Goal: Task Accomplishment & Management: Use online tool/utility

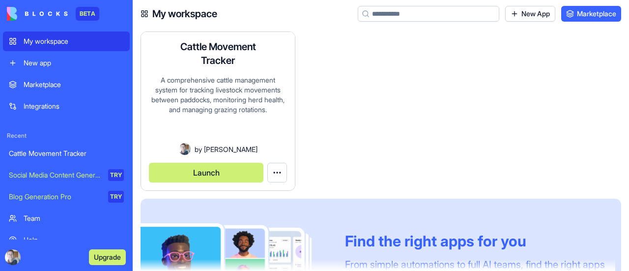
click at [220, 170] on button "Launch" at bounding box center [206, 173] width 115 height 20
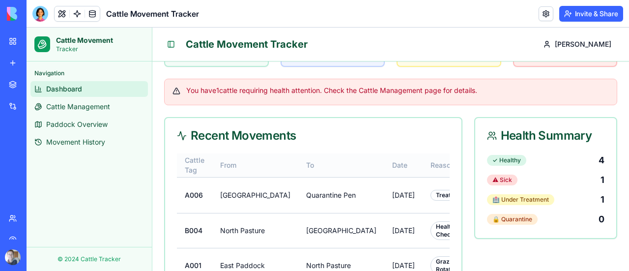
scroll to position [229, 0]
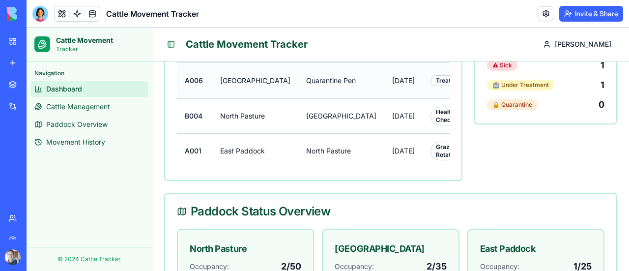
click at [247, 84] on td "[GEOGRAPHIC_DATA]" at bounding box center [255, 80] width 86 height 36
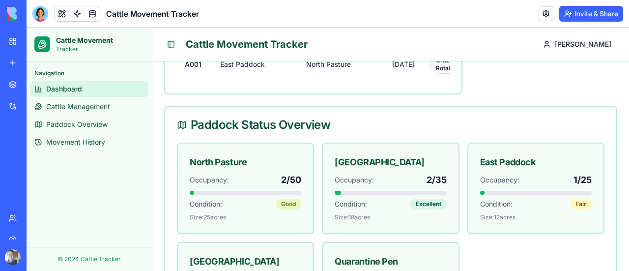
scroll to position [344, 0]
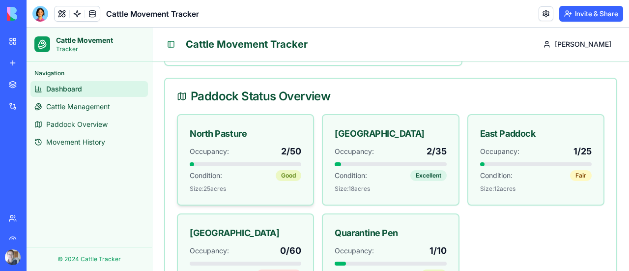
click at [260, 141] on div "North Pasture" at bounding box center [246, 134] width 112 height 14
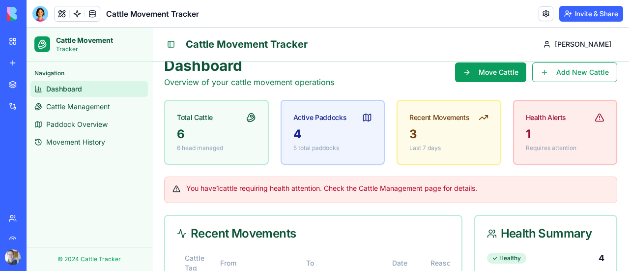
scroll to position [0, 0]
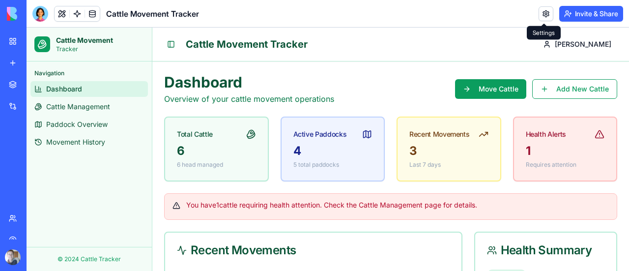
click at [546, 12] on link at bounding box center [546, 13] width 15 height 15
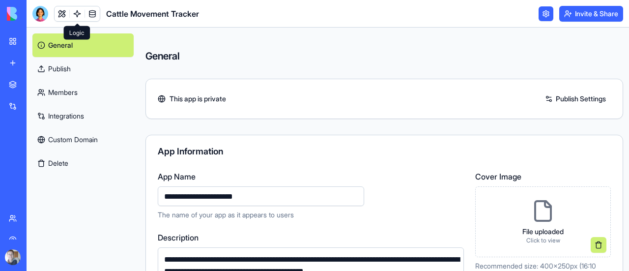
click at [76, 13] on link at bounding box center [77, 13] width 15 height 15
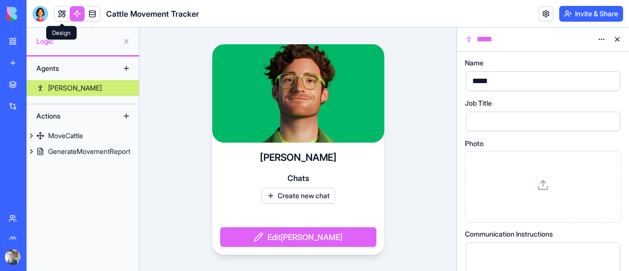
click at [61, 15] on link at bounding box center [62, 13] width 15 height 15
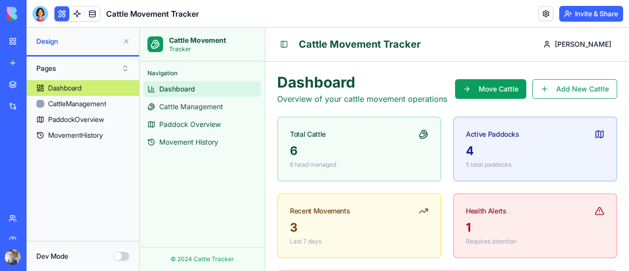
click at [123, 257] on button "Dev Mode" at bounding box center [122, 256] width 16 height 9
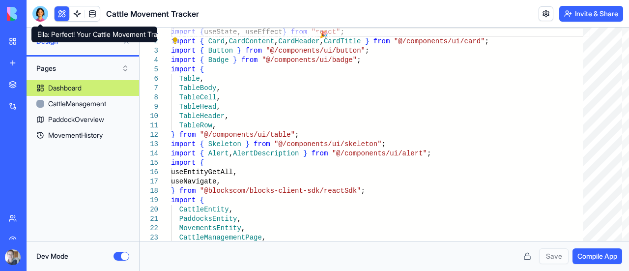
click at [41, 11] on div at bounding box center [40, 14] width 16 height 16
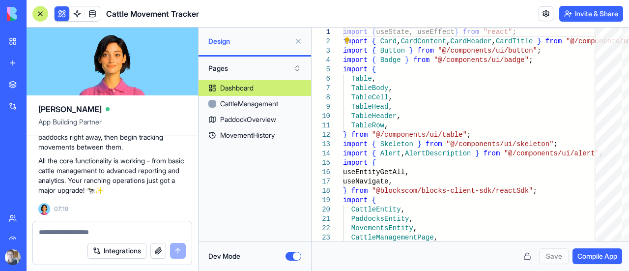
scroll to position [981, 0]
click at [73, 233] on textarea at bounding box center [112, 232] width 147 height 10
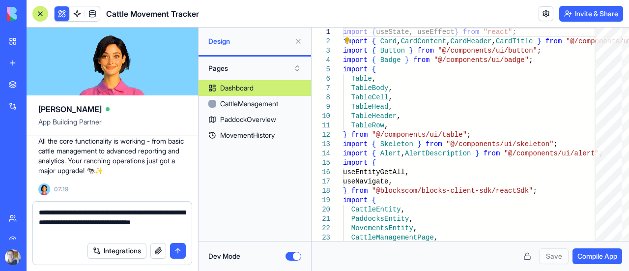
type textarea "**********"
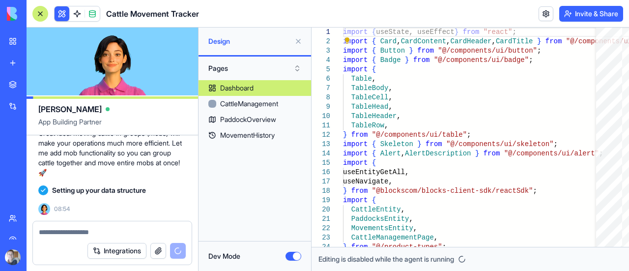
scroll to position [1180, 0]
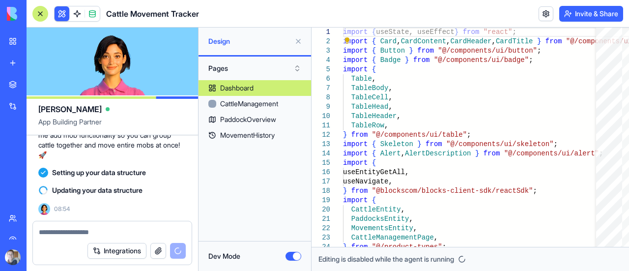
click at [134, 168] on span "Setting up your data structure" at bounding box center [99, 173] width 94 height 10
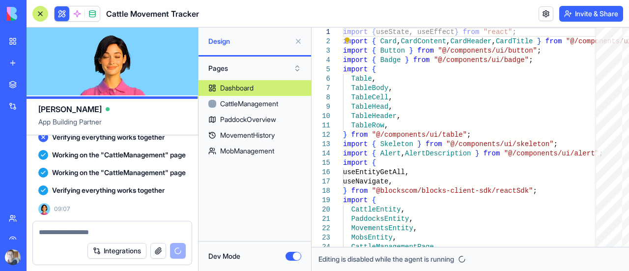
scroll to position [1751, 0]
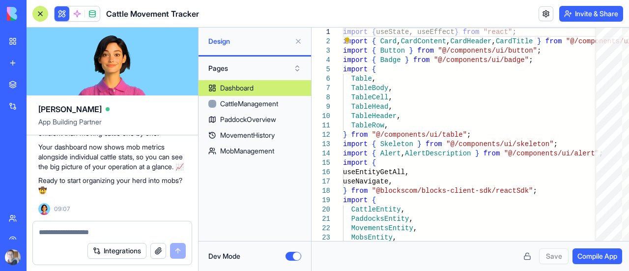
click at [589, 258] on span "Compile App" at bounding box center [598, 256] width 40 height 10
click at [297, 257] on button "Dev Mode" at bounding box center [294, 256] width 16 height 9
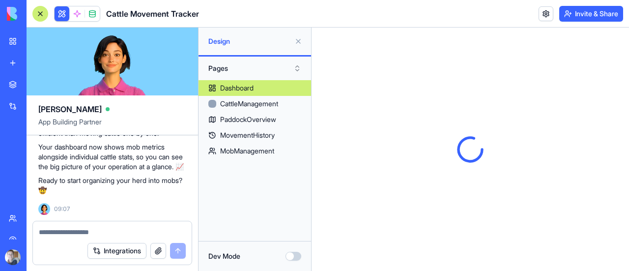
scroll to position [0, 0]
click at [42, 13] on div at bounding box center [40, 14] width 16 height 16
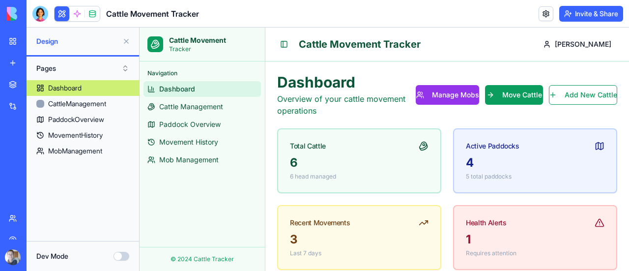
click at [127, 40] on button at bounding box center [127, 41] width 16 height 16
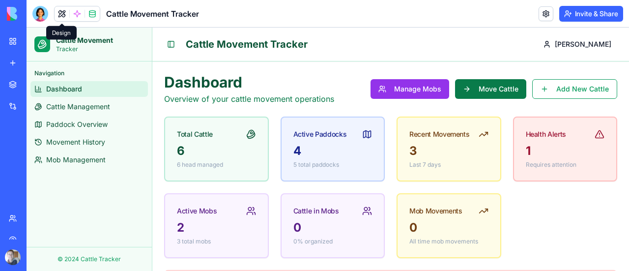
click at [478, 85] on button "Move Cattle" at bounding box center [490, 89] width 71 height 20
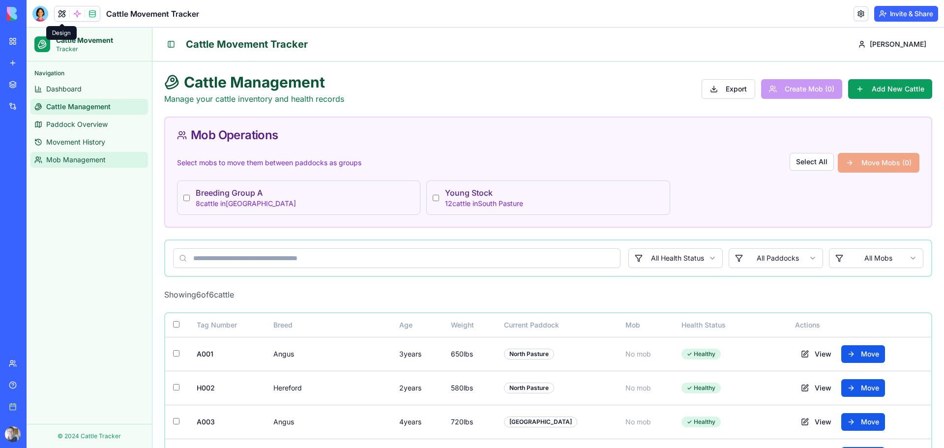
click at [63, 162] on span "Mob Management" at bounding box center [75, 160] width 59 height 10
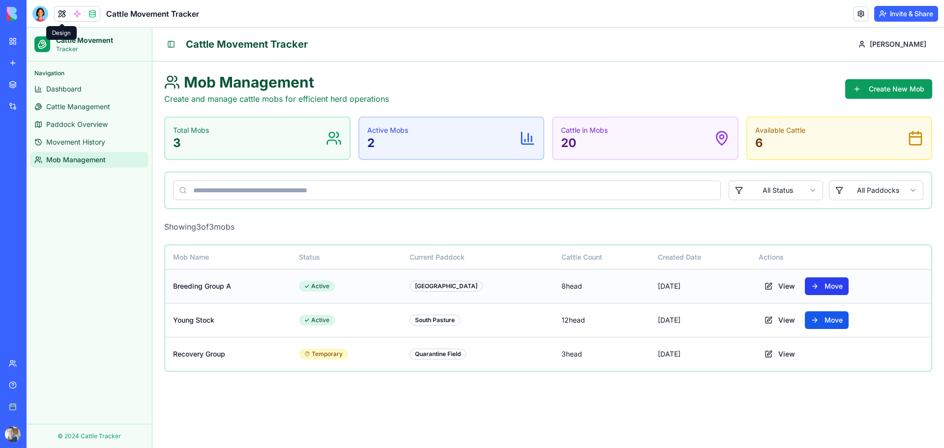
click at [629, 270] on button "Move" at bounding box center [827, 286] width 44 height 18
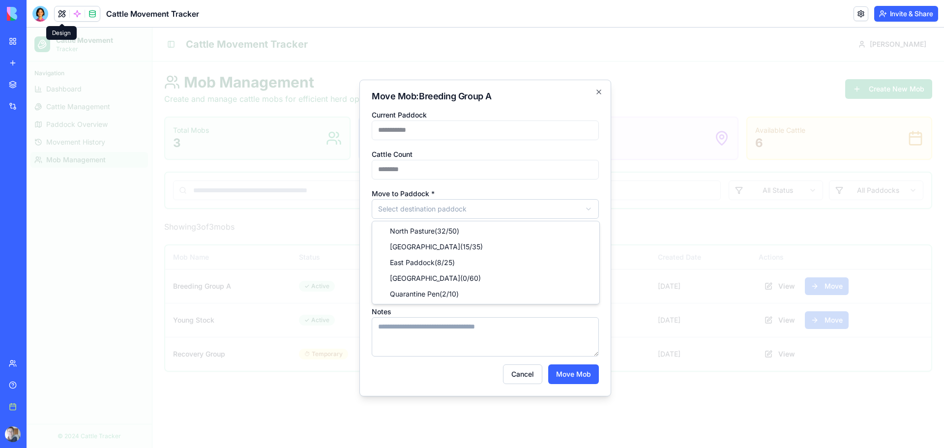
click at [420, 208] on body "**********" at bounding box center [486, 238] width 918 height 420
click at [599, 91] on icon "button" at bounding box center [599, 92] width 8 height 8
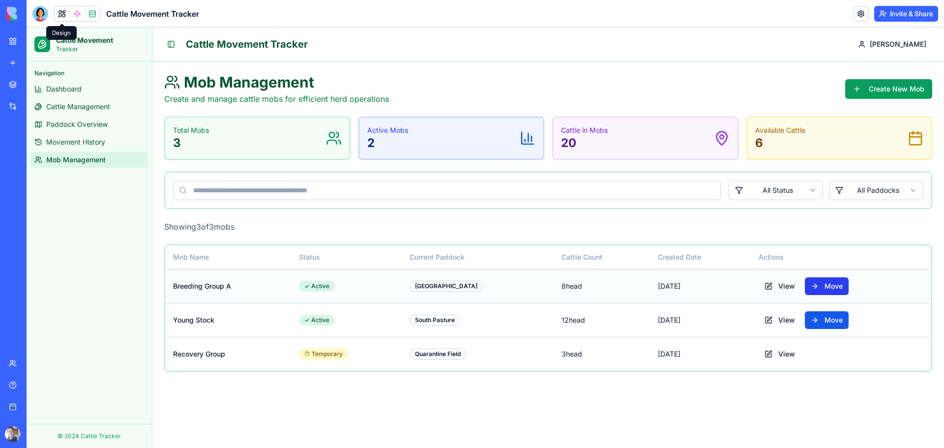
click at [629, 270] on button "Move" at bounding box center [827, 286] width 44 height 18
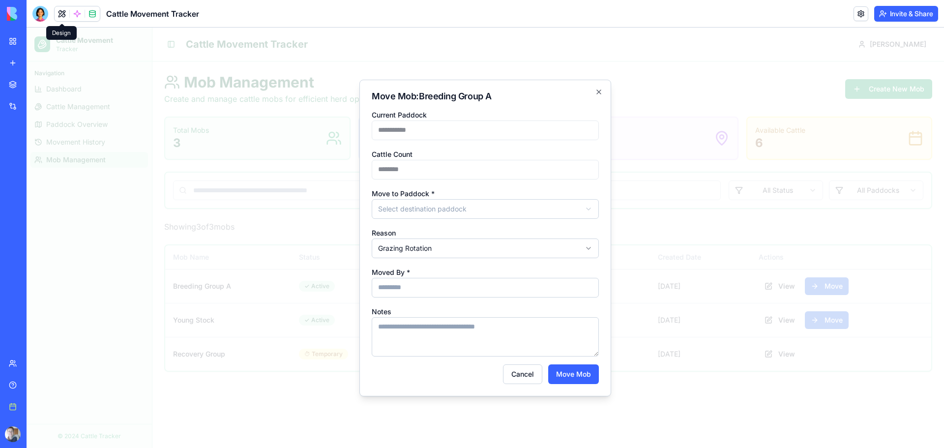
click at [448, 203] on body "**********" at bounding box center [486, 238] width 918 height 420
click at [576, 270] on button "Move Mob" at bounding box center [573, 374] width 51 height 20
click at [428, 270] on input "Moved By *" at bounding box center [485, 288] width 227 height 20
type input "***"
click at [585, 270] on button "Move Mob" at bounding box center [573, 374] width 51 height 20
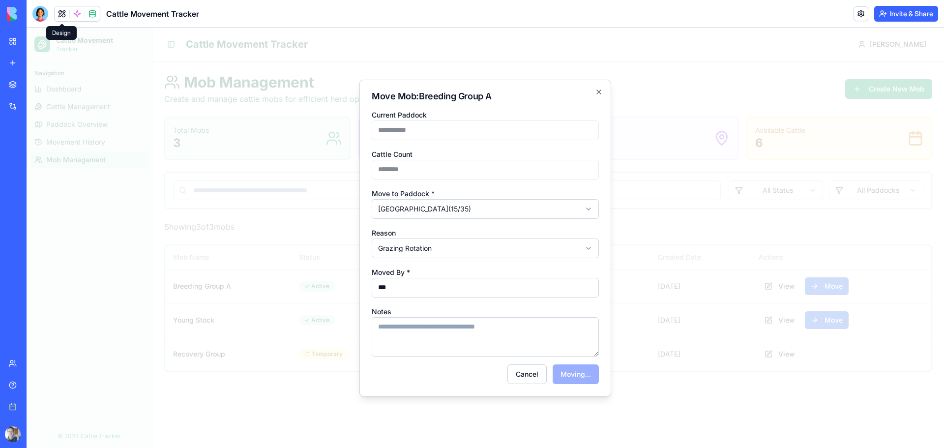
type input "**********"
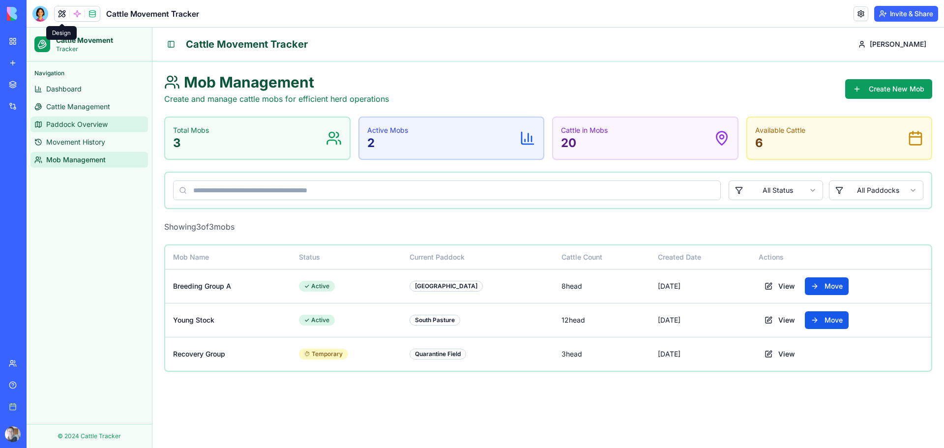
click at [74, 123] on span "Paddock Overview" at bounding box center [76, 124] width 61 height 10
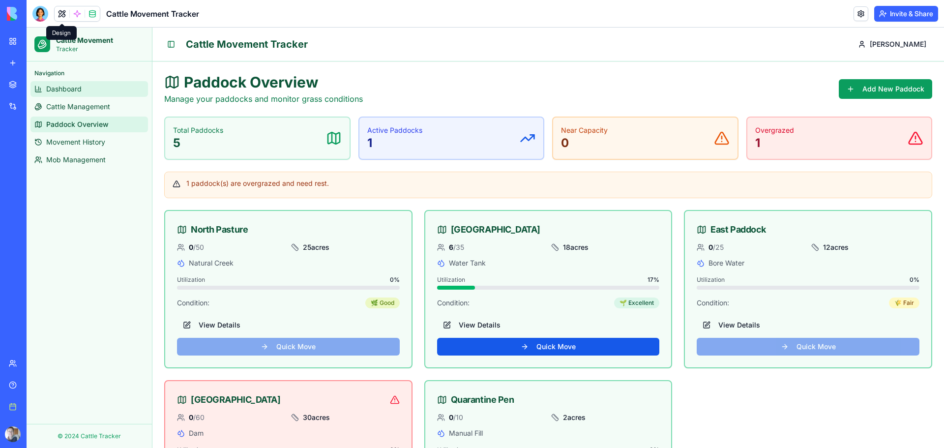
click at [56, 89] on span "Dashboard" at bounding box center [63, 89] width 35 height 10
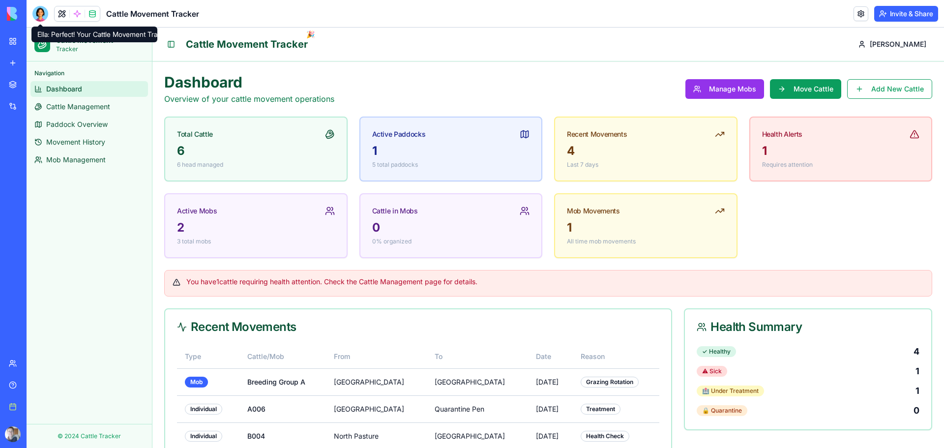
click at [40, 17] on div at bounding box center [40, 14] width 16 height 16
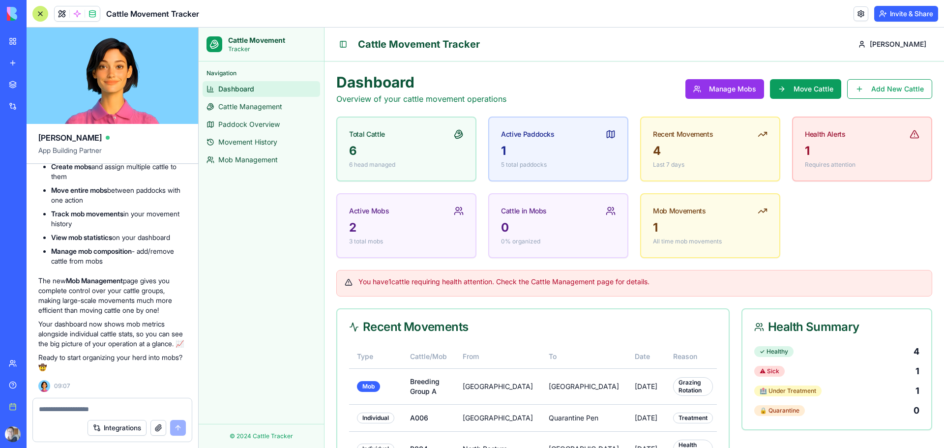
scroll to position [1491, 0]
click at [629, 238] on div "Total Cattle 6 6 head managed Active Paddocks 1 5 total paddocks Recent Movemen…" at bounding box center [634, 188] width 596 height 142
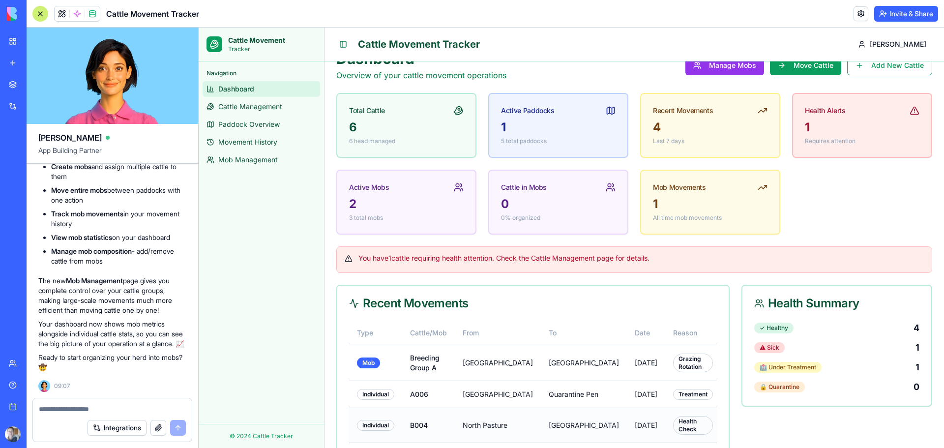
scroll to position [0, 0]
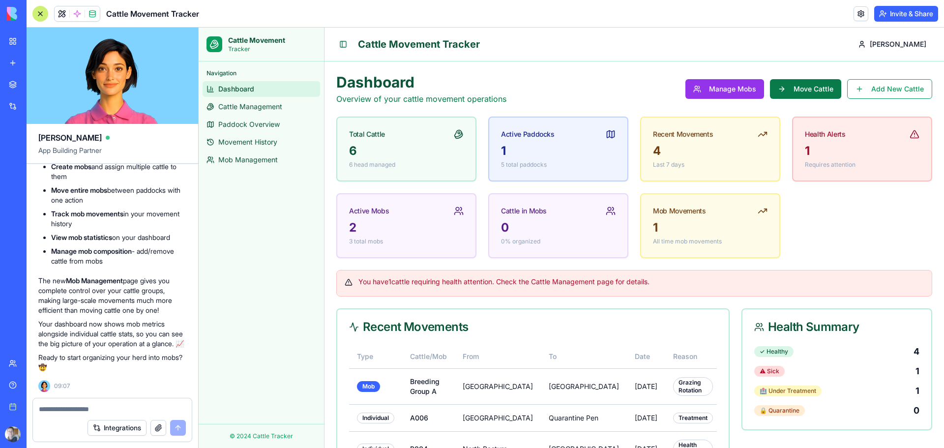
click at [629, 91] on button "Move Cattle" at bounding box center [805, 89] width 71 height 20
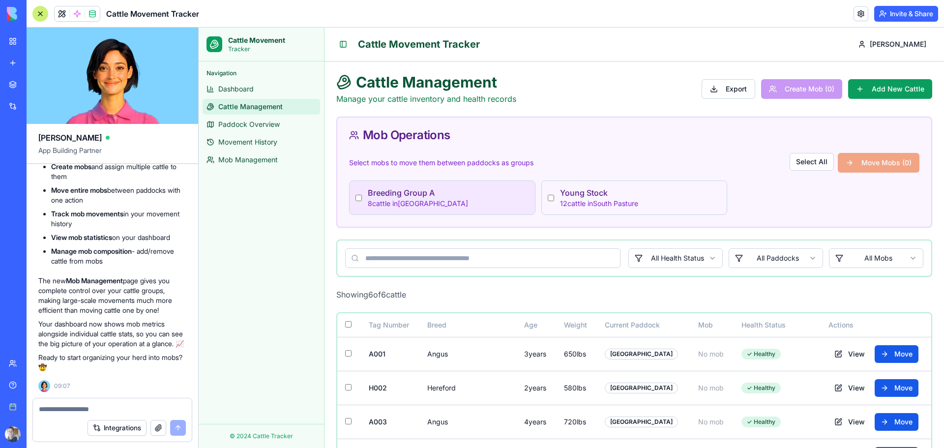
click at [408, 196] on p "Breeding Group A" at bounding box center [448, 193] width 161 height 12
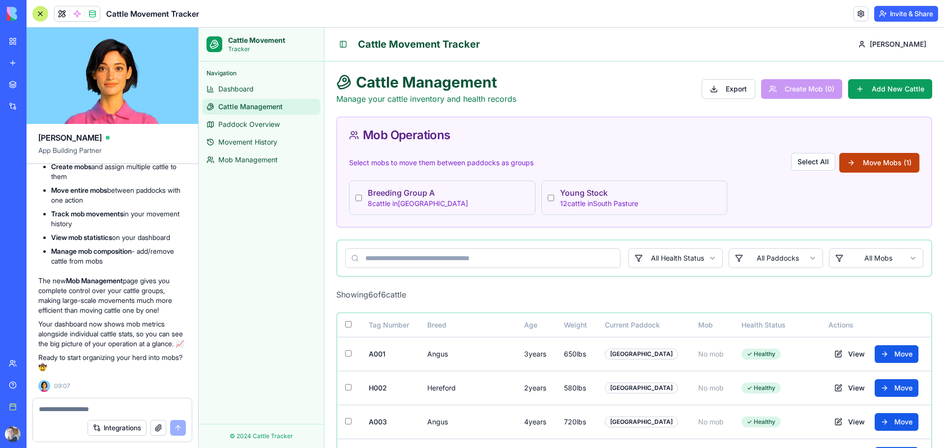
click at [629, 164] on button "Move Mobs ( 1 )" at bounding box center [879, 163] width 80 height 20
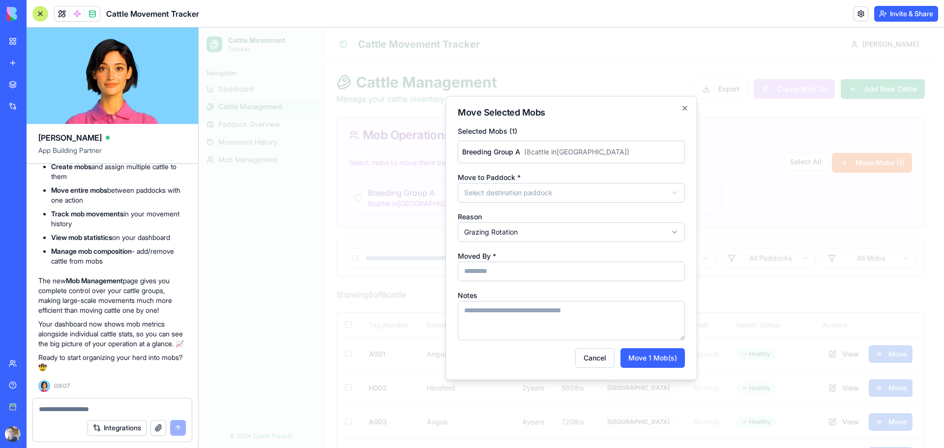
click at [565, 191] on body "Cattle Movement Tracker Navigation Dashboard Cattle Management Paddock Overview…" at bounding box center [568, 310] width 738 height 564
click at [522, 270] on input "Moved By *" at bounding box center [571, 272] width 227 height 20
type input "***"
click at [629, 270] on button "Move 1 Mob(s)" at bounding box center [653, 358] width 64 height 20
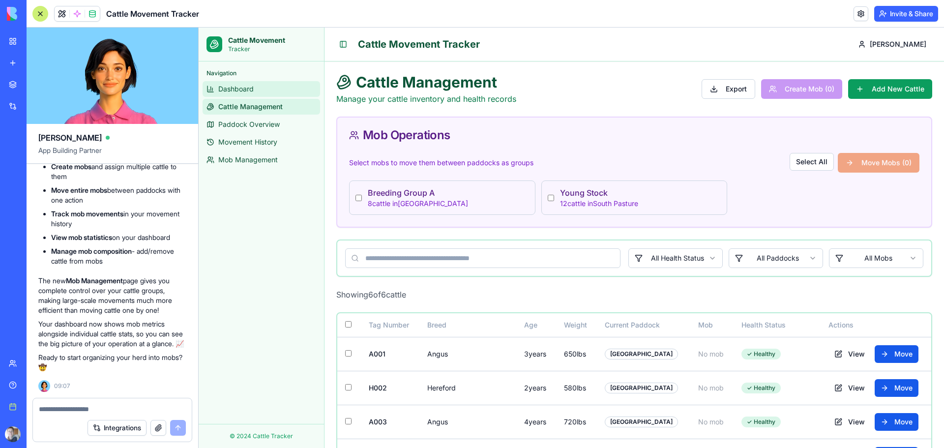
click at [231, 91] on span "Dashboard" at bounding box center [235, 89] width 35 height 10
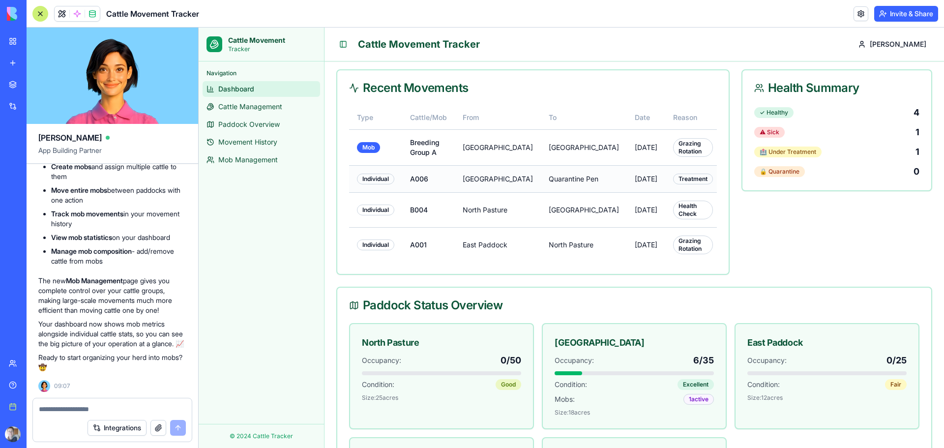
scroll to position [125, 0]
